Goal: Transaction & Acquisition: Download file/media

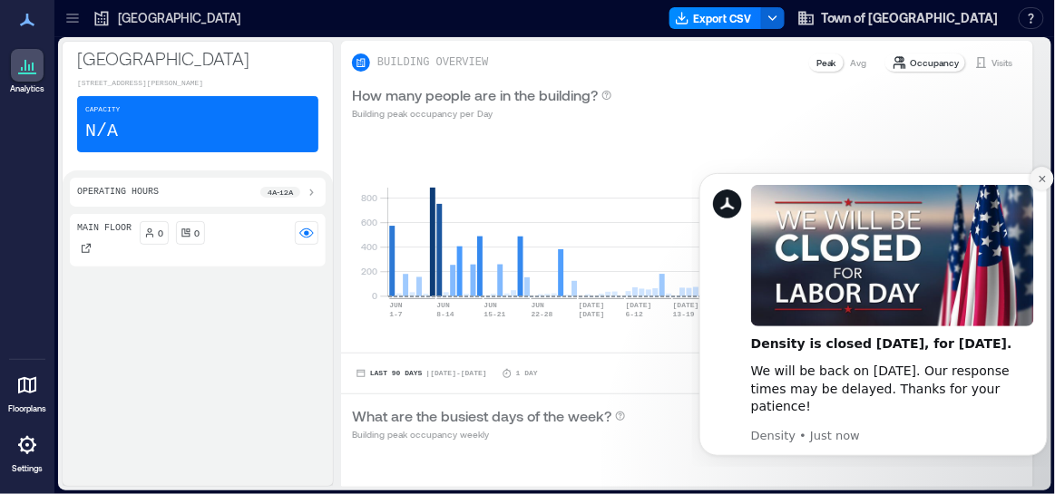
click at [1041, 175] on icon "Dismiss notification" at bounding box center [1042, 178] width 10 height 10
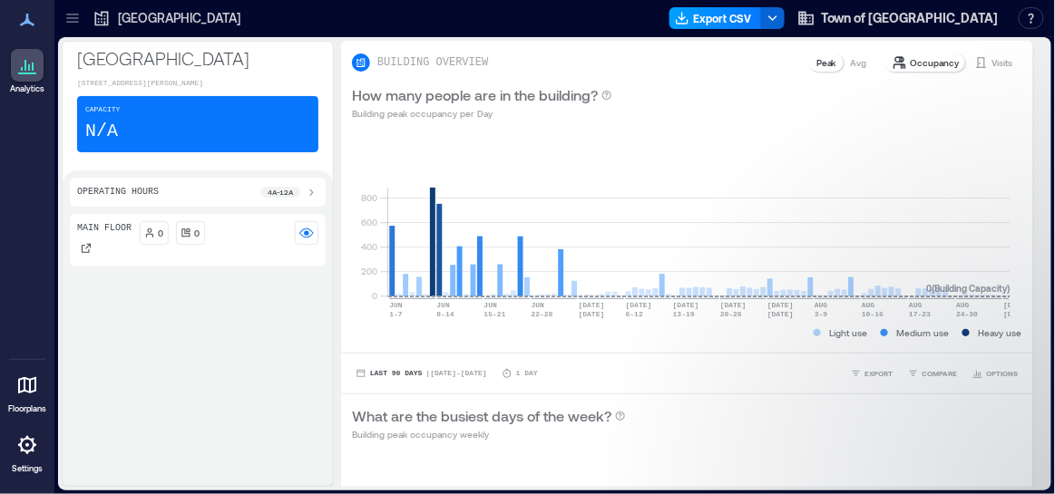
click at [762, 21] on button "Export CSV" at bounding box center [715, 18] width 93 height 22
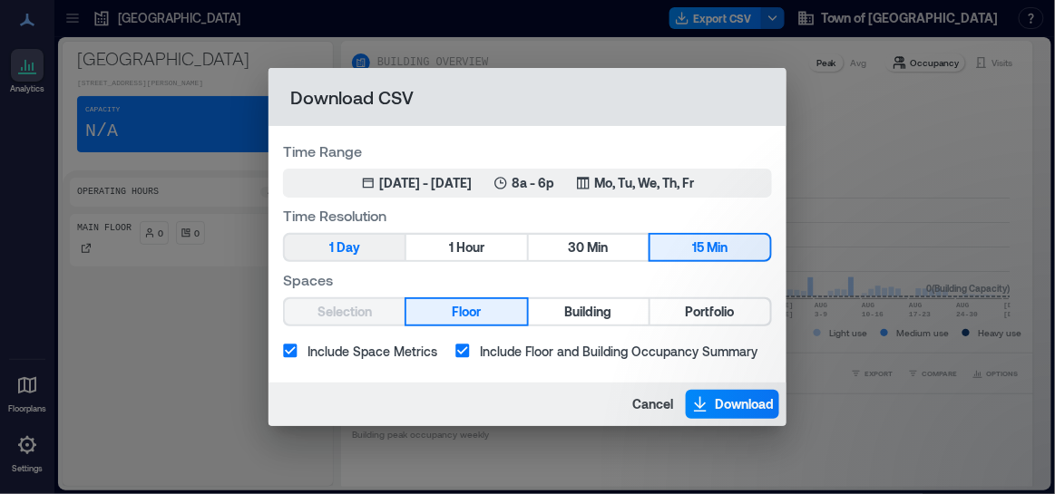
click at [360, 244] on span "Day" at bounding box center [349, 248] width 24 height 23
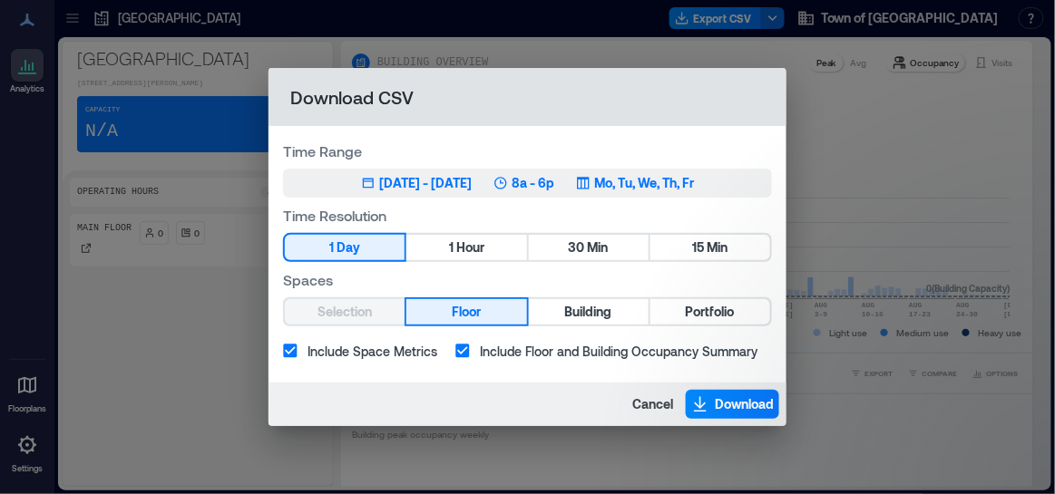
click at [379, 179] on div "[DATE] - [DATE]" at bounding box center [425, 183] width 93 height 18
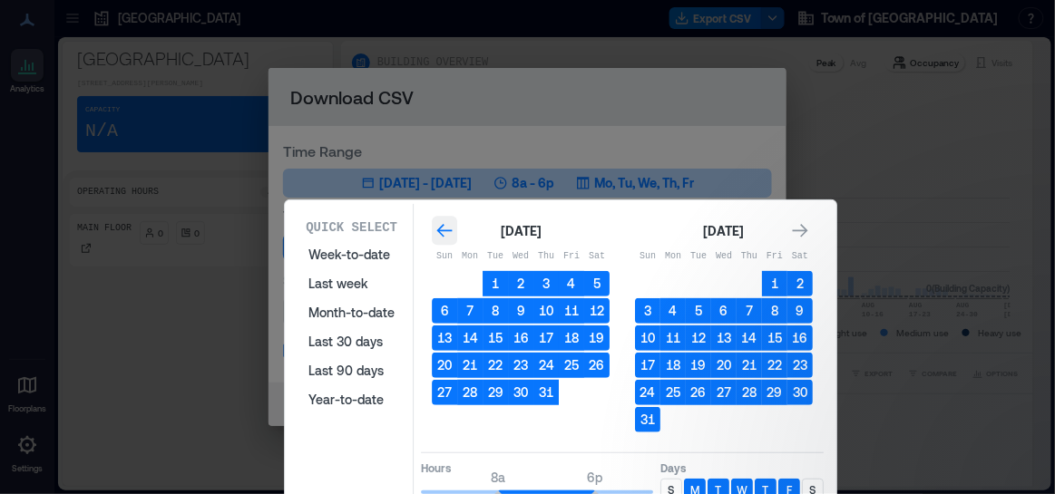
click at [439, 230] on icon "Go to previous month" at bounding box center [444, 231] width 18 height 18
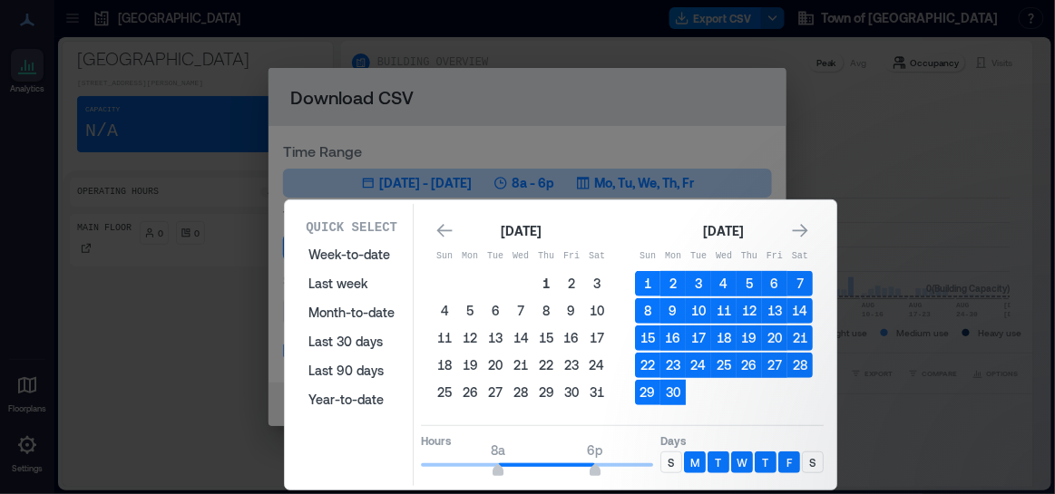
click at [544, 283] on button "1" at bounding box center [545, 283] width 25 height 25
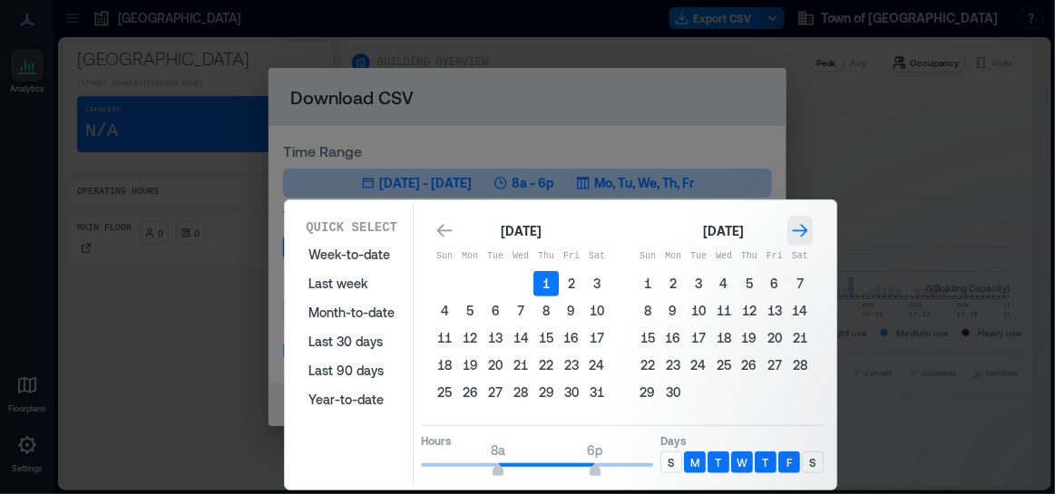
click at [807, 228] on icon "Go to next month" at bounding box center [800, 231] width 18 height 18
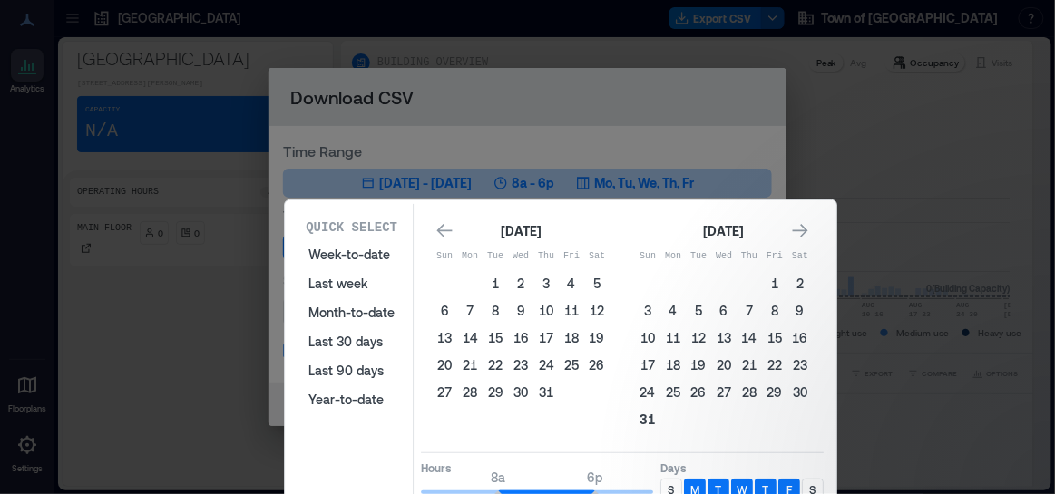
click at [642, 422] on button "31" at bounding box center [647, 419] width 25 height 25
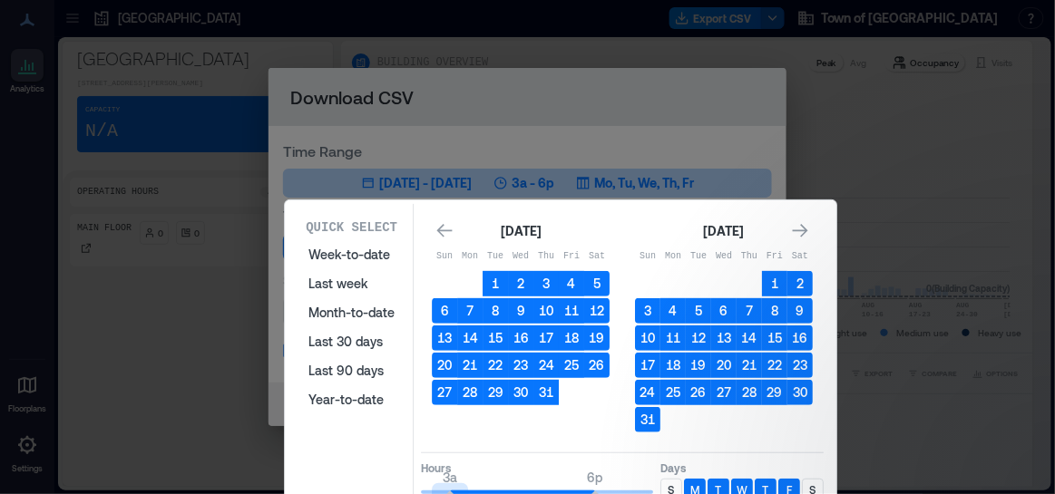
type input "*"
drag, startPoint x: 496, startPoint y: 489, endPoint x: 410, endPoint y: 493, distance: 86.3
click at [410, 493] on div "Quick Select Week-to-date Last week Month-to-date Last 30 days Last 90 days Yea…" at bounding box center [560, 358] width 541 height 309
type input "**"
drag, startPoint x: 595, startPoint y: 493, endPoint x: 689, endPoint y: 490, distance: 94.4
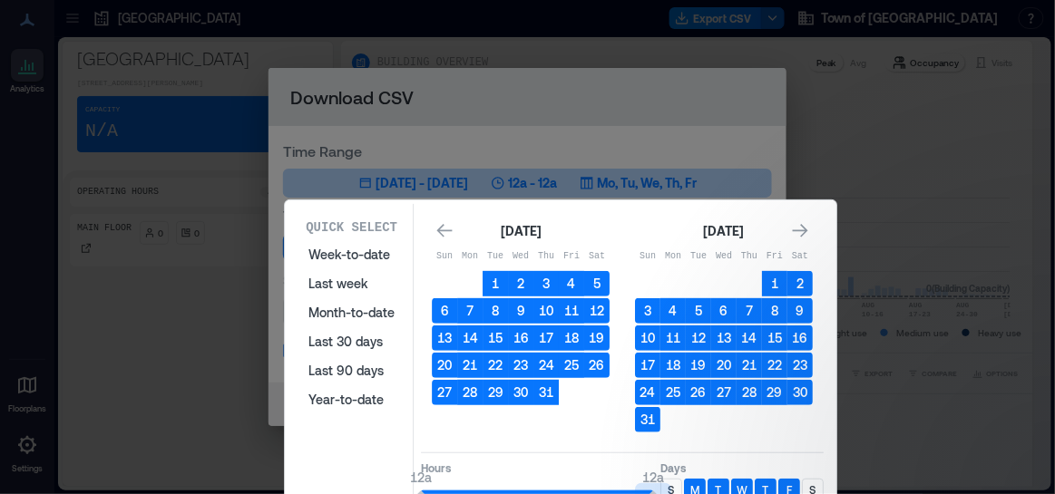
click at [689, 490] on div "Hours 12a 12a Days S M T W T F S" at bounding box center [622, 480] width 403 height 54
click at [670, 487] on p "S" at bounding box center [672, 490] width 6 height 15
click at [815, 487] on p "S" at bounding box center [813, 490] width 6 height 15
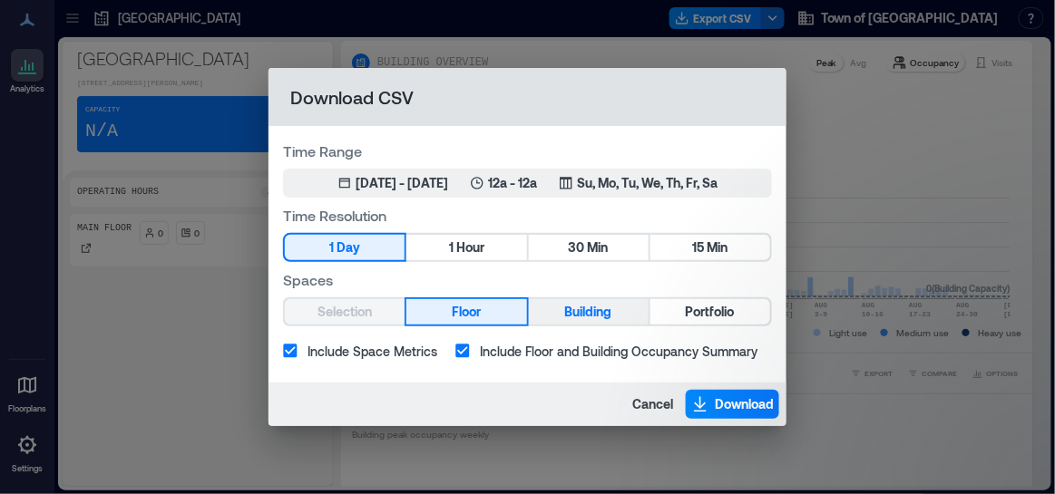
click at [551, 311] on button "Building" at bounding box center [589, 311] width 120 height 25
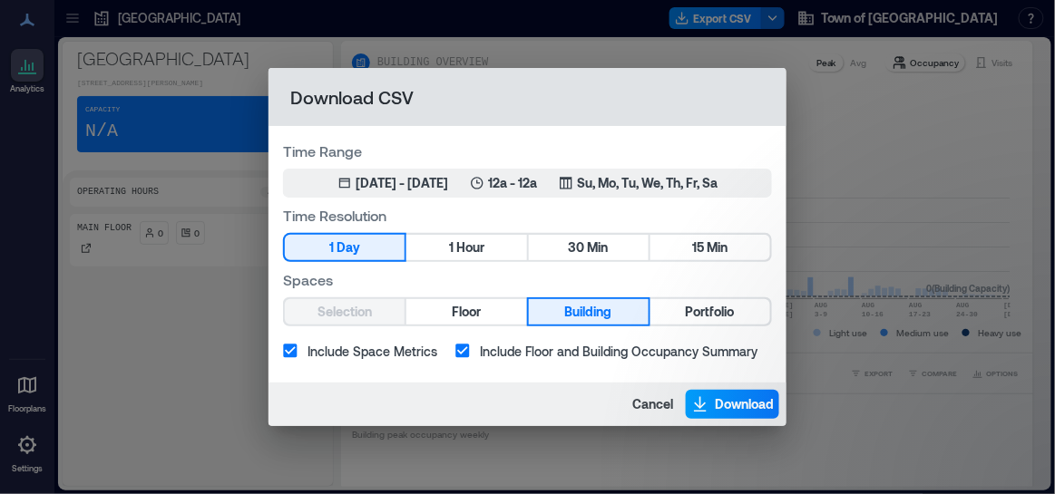
click at [722, 398] on span "Download" at bounding box center [744, 405] width 59 height 18
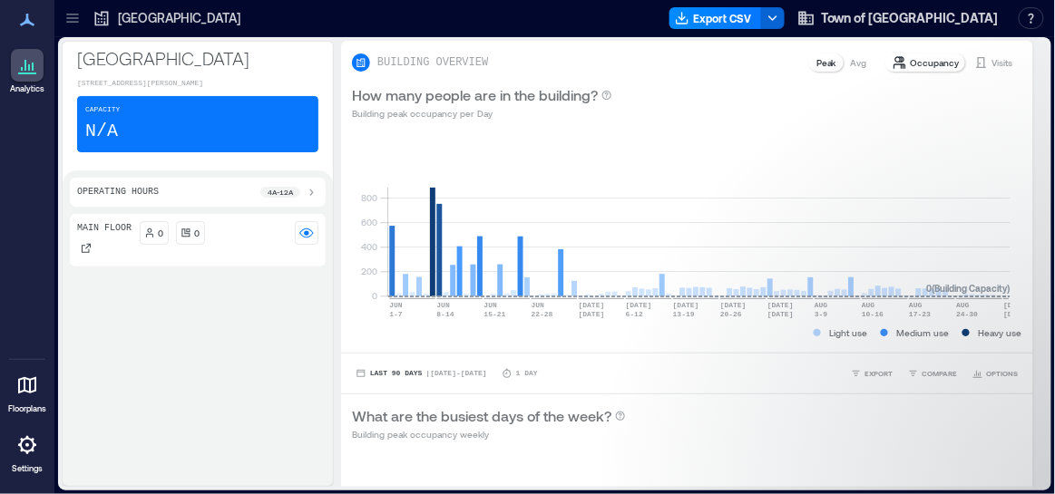
click at [83, 16] on div at bounding box center [72, 18] width 29 height 29
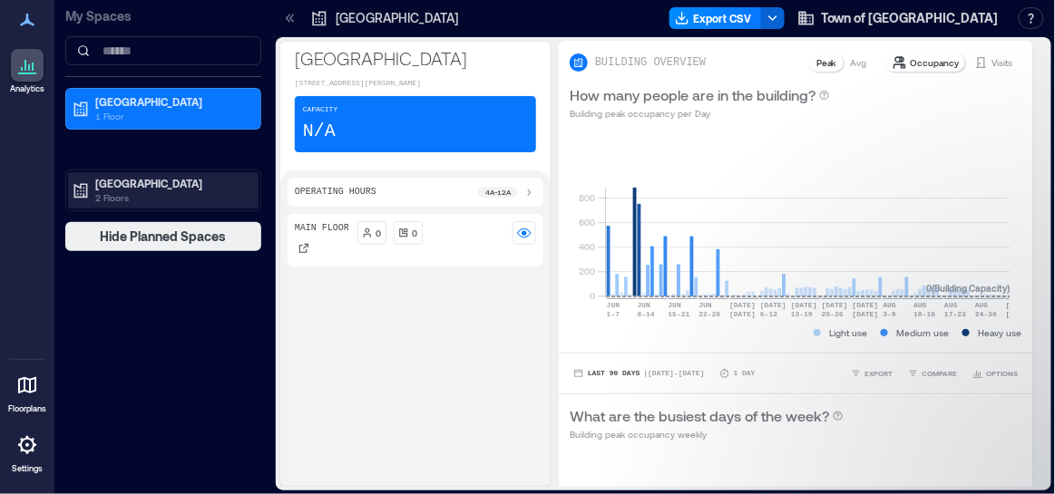
click at [119, 178] on p "[GEOGRAPHIC_DATA]" at bounding box center [171, 183] width 152 height 15
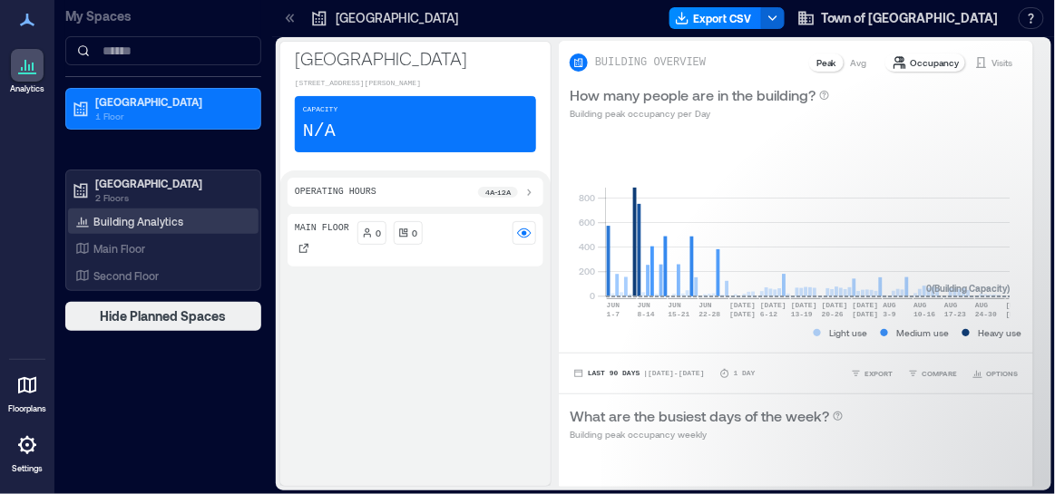
click at [149, 218] on p "Building Analytics" at bounding box center [138, 221] width 90 height 15
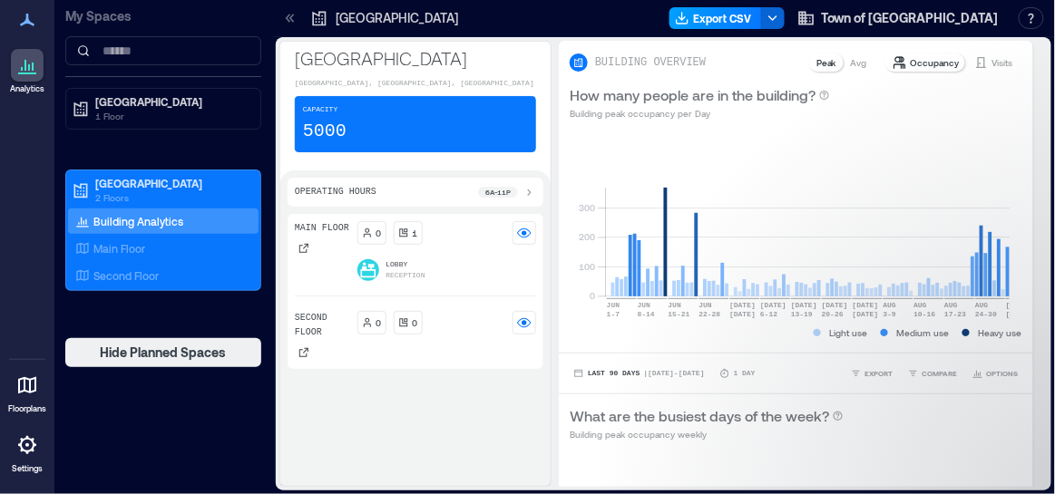
click at [762, 23] on button "Export CSV" at bounding box center [715, 18] width 93 height 22
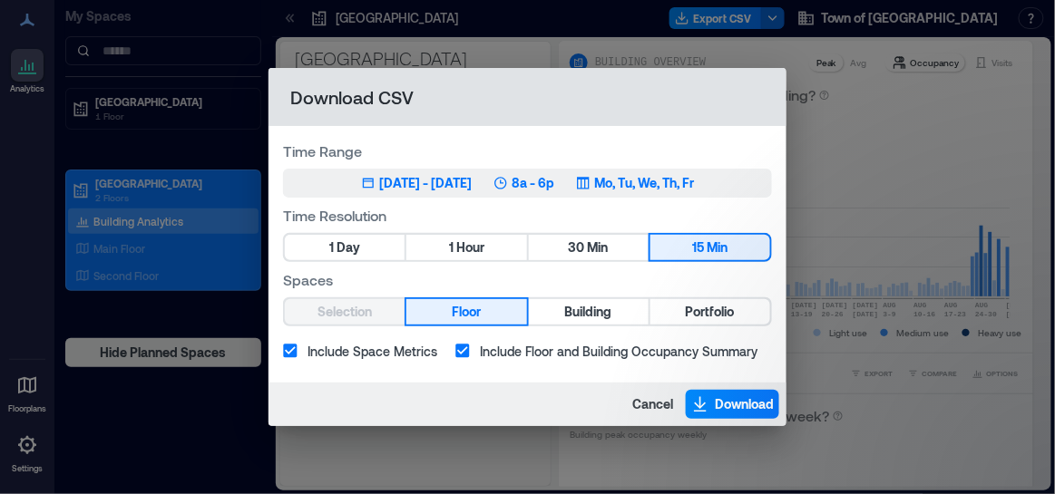
click at [401, 192] on button "Jun 1, 2025 - [DATE] 8a - 6p Mo, Tu, We, Th, Fr" at bounding box center [527, 183] width 489 height 29
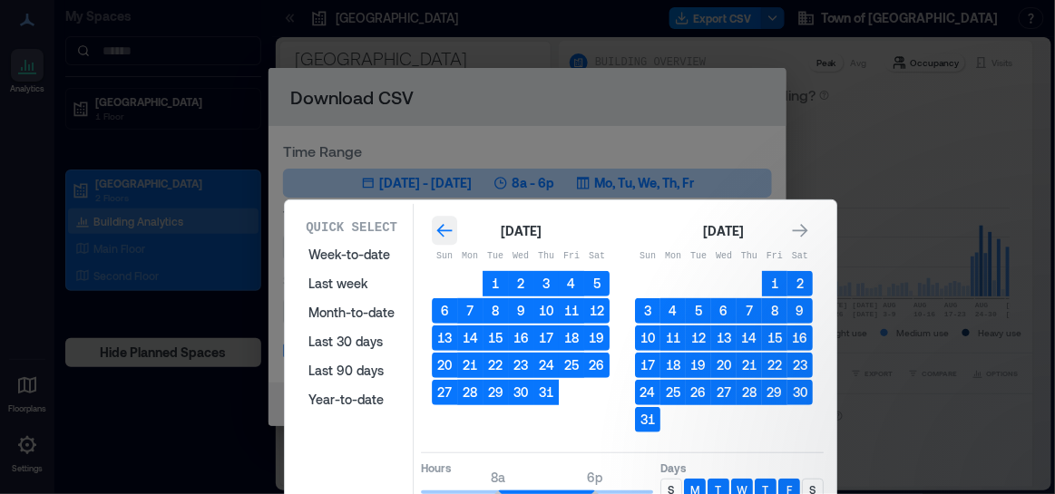
click at [448, 231] on icon "Go to previous month" at bounding box center [444, 231] width 18 height 18
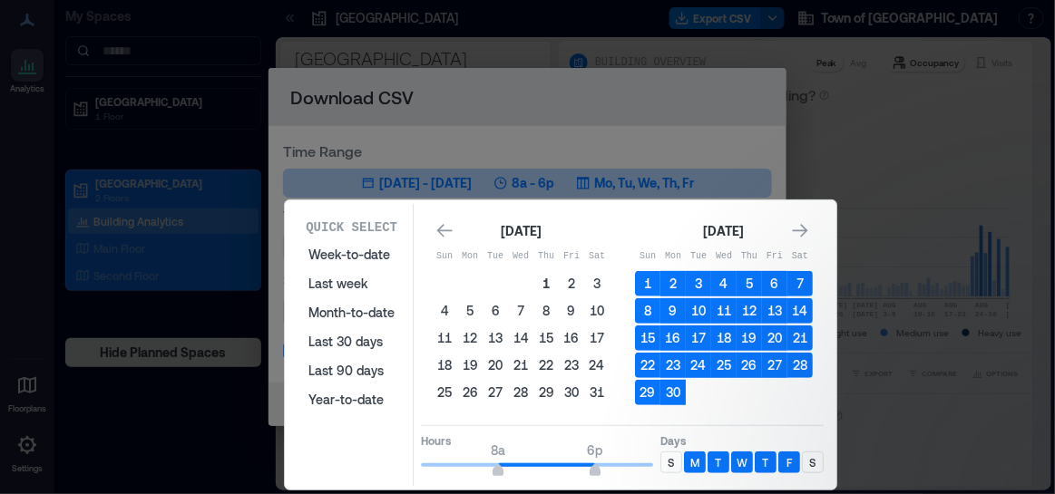
click at [549, 288] on button "1" at bounding box center [545, 283] width 25 height 25
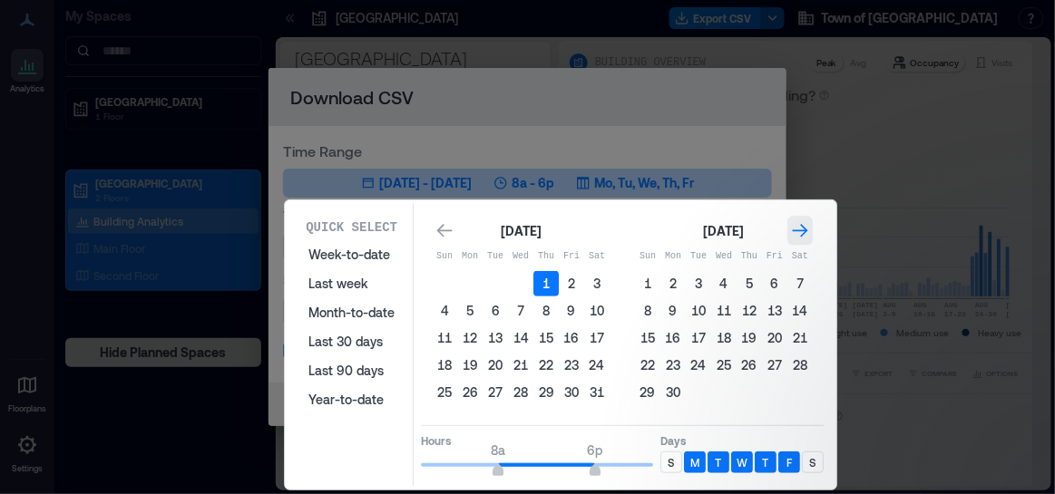
click at [806, 228] on icon "Go to next month" at bounding box center [800, 231] width 18 height 18
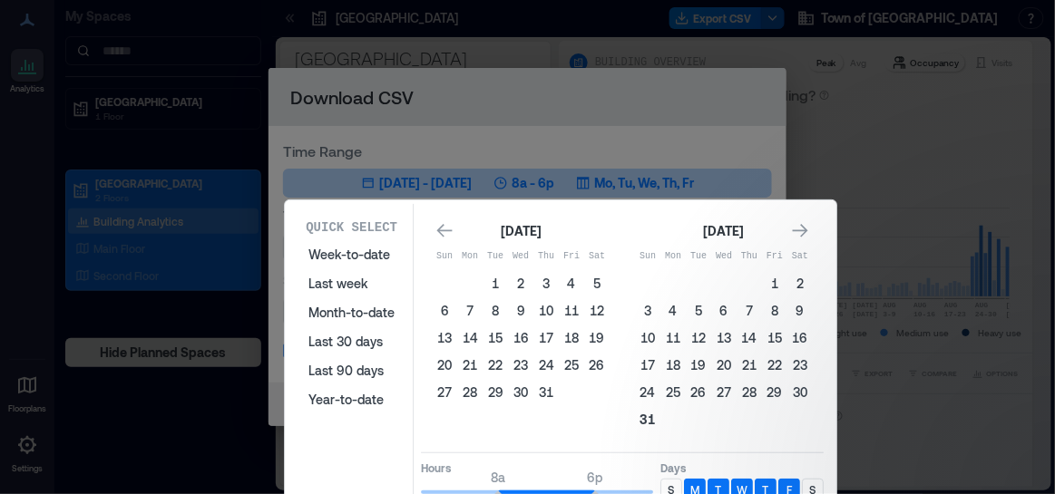
click at [646, 423] on button "31" at bounding box center [647, 419] width 25 height 25
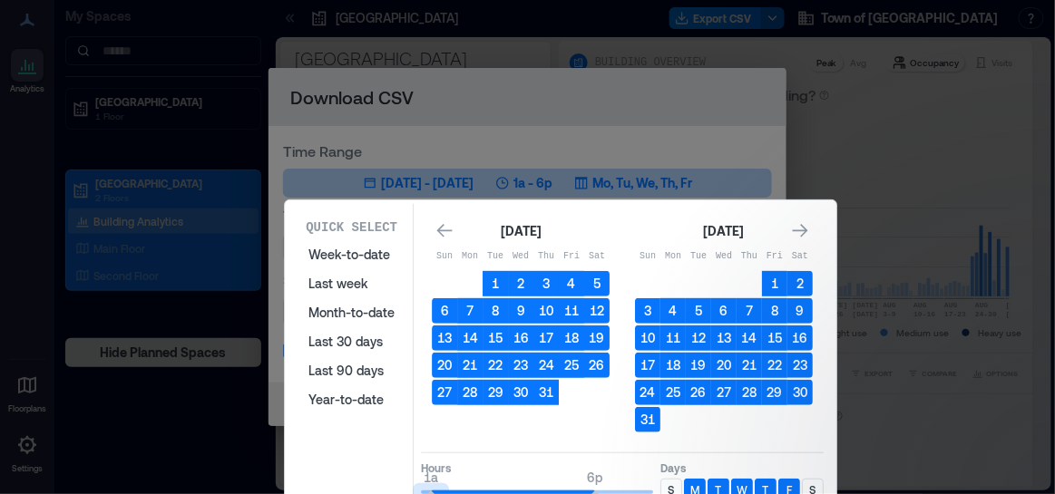
type input "*"
drag, startPoint x: 501, startPoint y: 491, endPoint x: 380, endPoint y: 493, distance: 120.7
click at [380, 493] on div "Quick Select Week-to-date Last week Month-to-date Last 30 days Last 90 days Yea…" at bounding box center [560, 358] width 541 height 309
type input "**"
drag, startPoint x: 591, startPoint y: 491, endPoint x: 677, endPoint y: 490, distance: 85.3
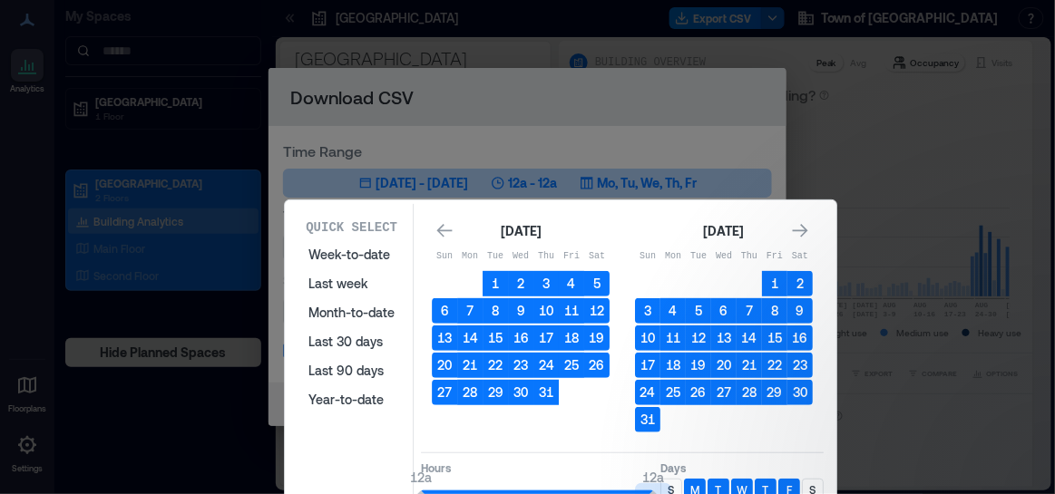
click at [677, 490] on div "Hours 12a 12a Days S M T W T F S" at bounding box center [622, 480] width 403 height 54
click at [677, 489] on div "S" at bounding box center [671, 490] width 22 height 22
click at [811, 483] on p "S" at bounding box center [813, 490] width 6 height 15
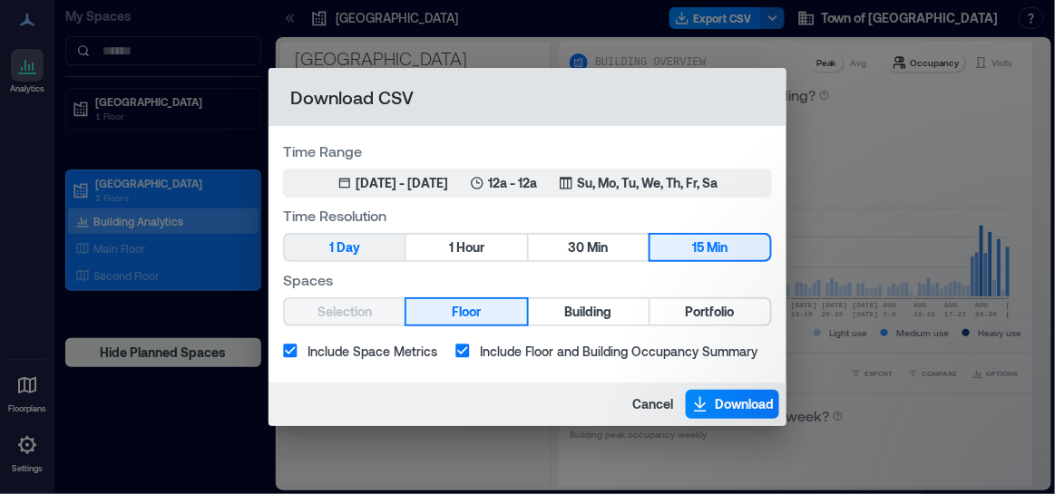
click at [331, 240] on span "1" at bounding box center [331, 248] width 5 height 23
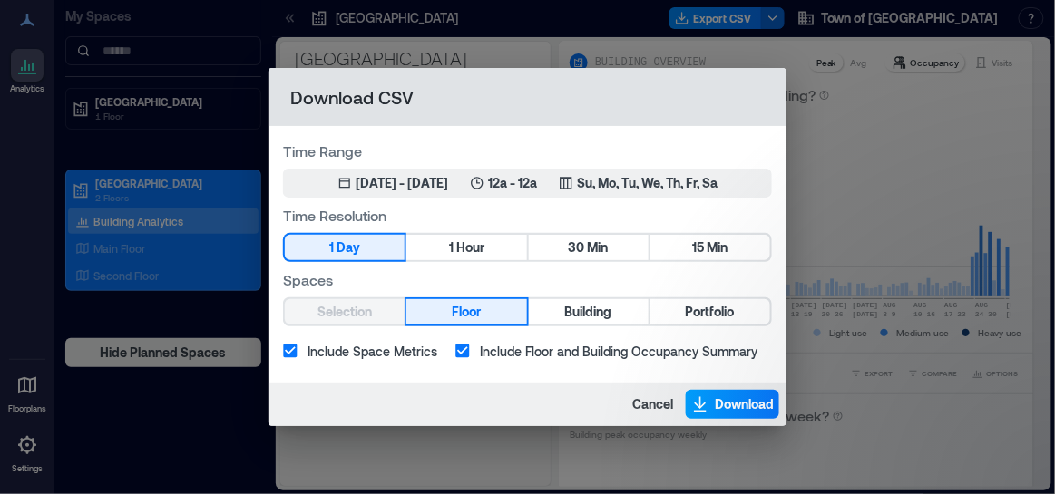
click at [765, 409] on span "Download" at bounding box center [744, 405] width 59 height 18
